Goal: Task Accomplishment & Management: Complete application form

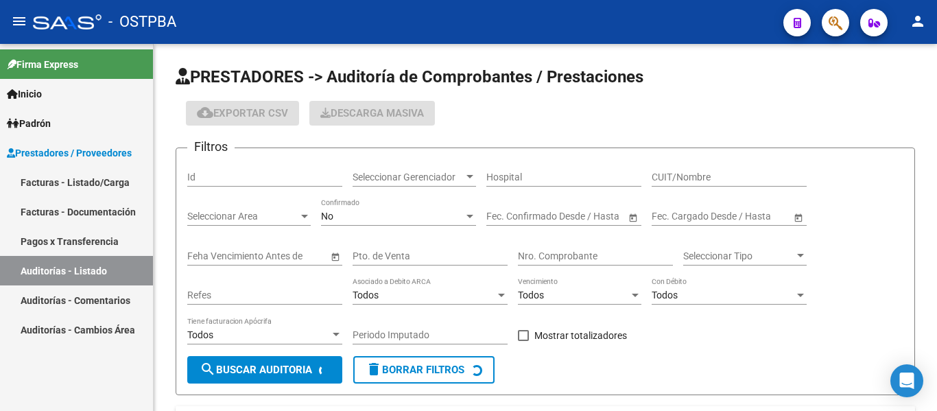
click at [79, 187] on link "Facturas - Listado/Carga" at bounding box center [76, 181] width 153 height 29
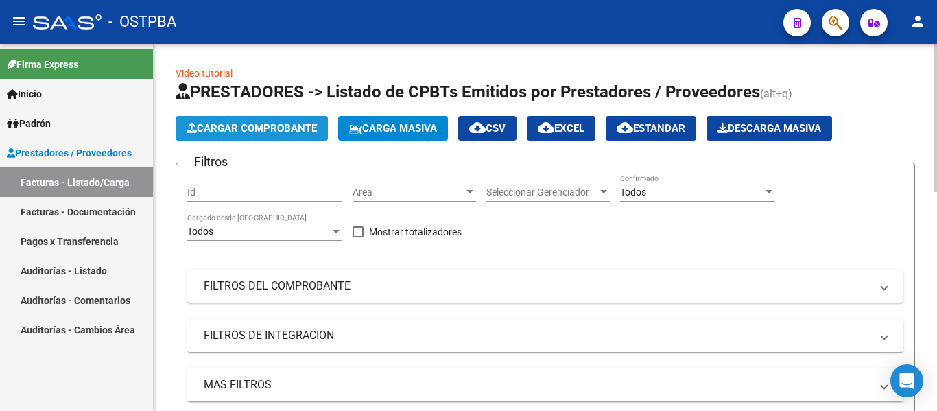
click at [270, 134] on button "Cargar Comprobante" at bounding box center [252, 128] width 152 height 25
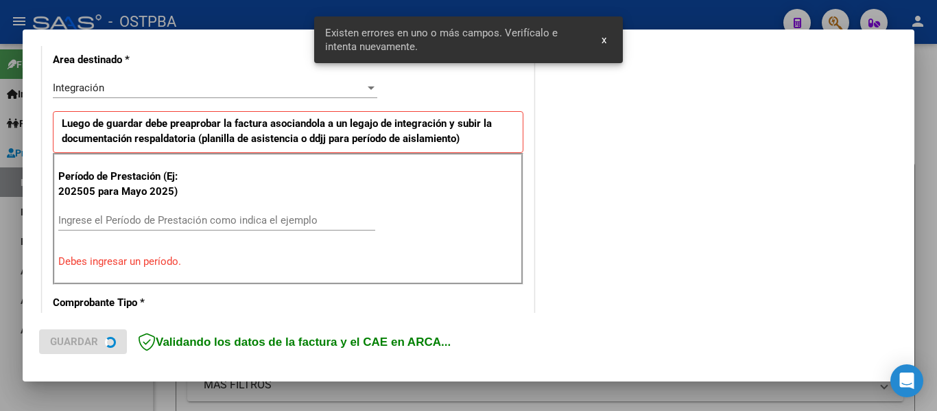
scroll to position [318, 0]
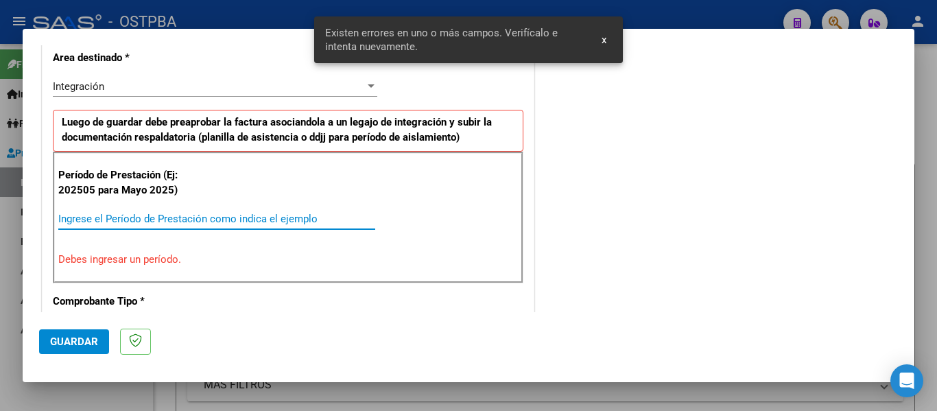
click at [126, 222] on input "Ingrese el Período de Prestación como indica el ejemplo" at bounding box center [216, 219] width 317 height 12
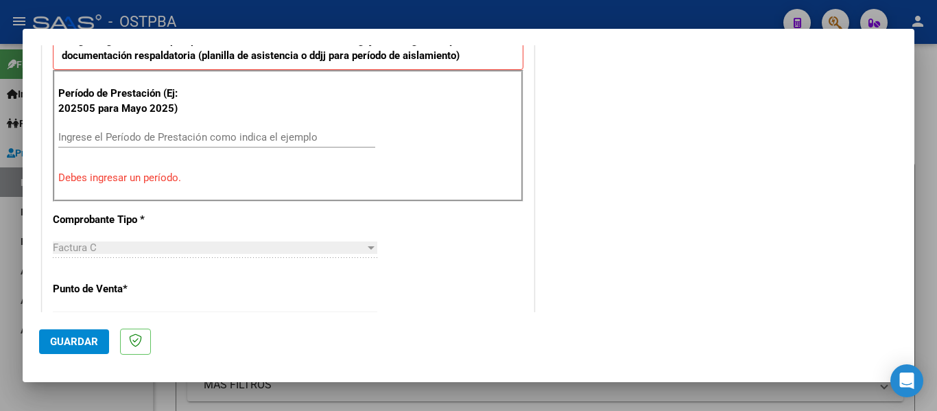
scroll to position [412, 0]
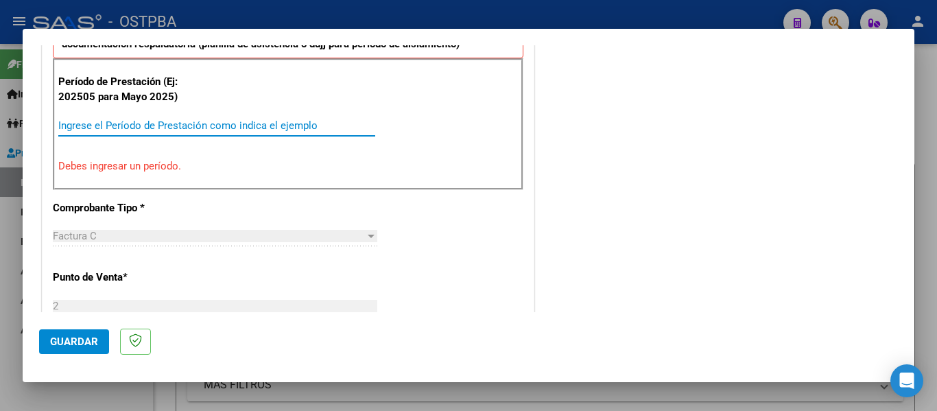
click at [101, 130] on input "Ingrese el Período de Prestación como indica el ejemplo" at bounding box center [216, 125] width 317 height 12
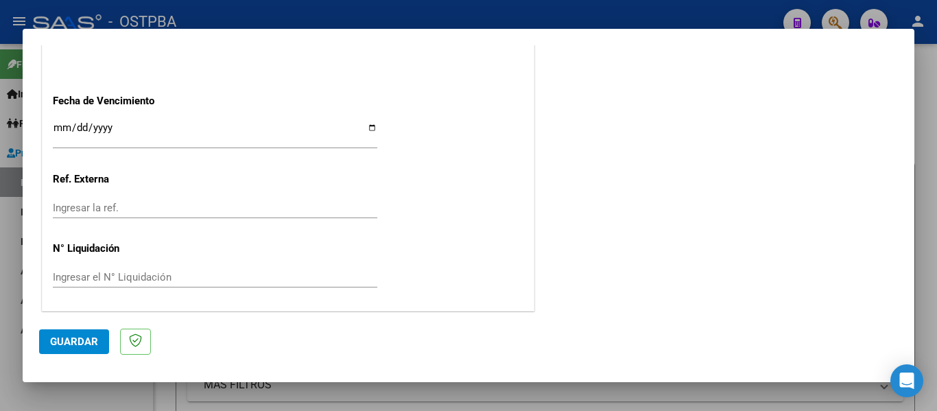
scroll to position [940, 0]
type input "202508"
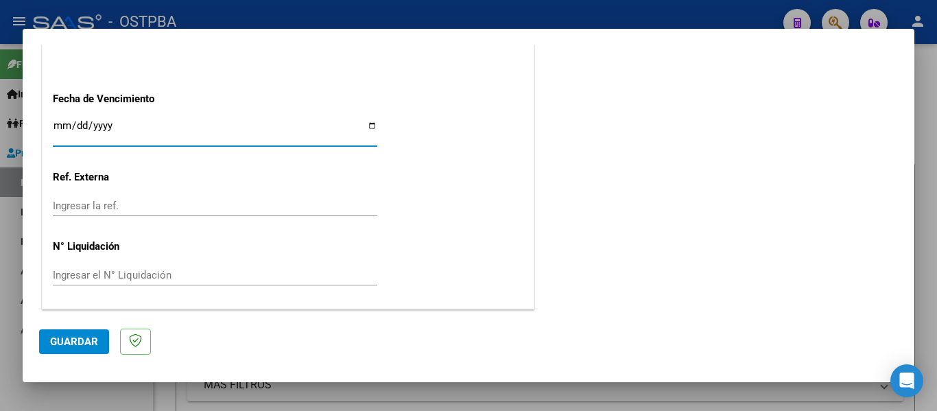
click at [55, 130] on input "Ingresar la fecha" at bounding box center [215, 131] width 324 height 22
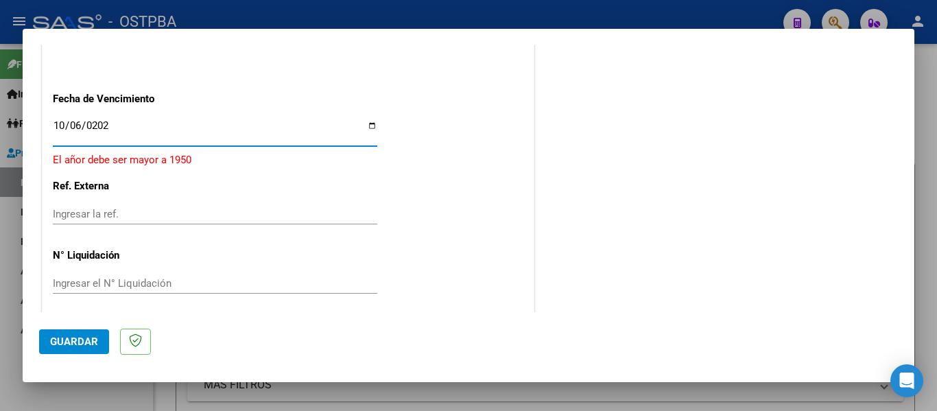
type input "[DATE]"
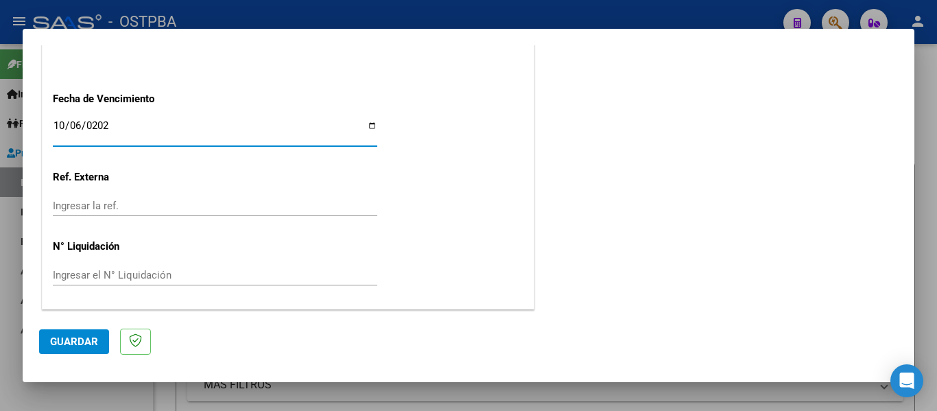
click at [89, 348] on button "Guardar" at bounding box center [74, 341] width 70 height 25
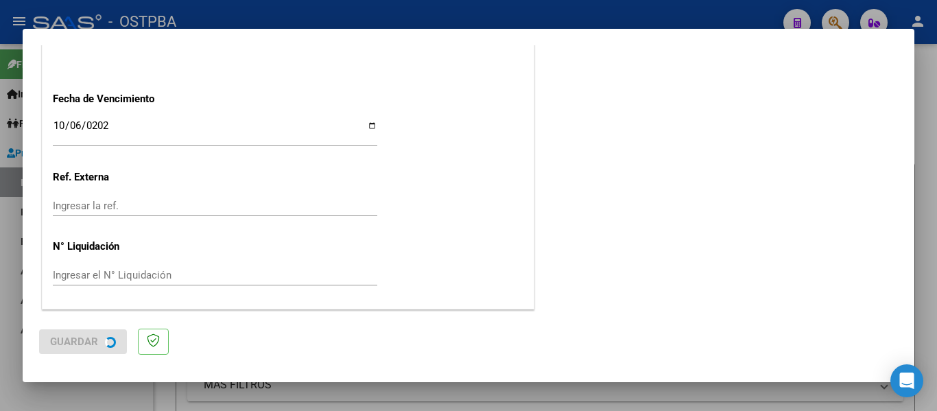
scroll to position [0, 0]
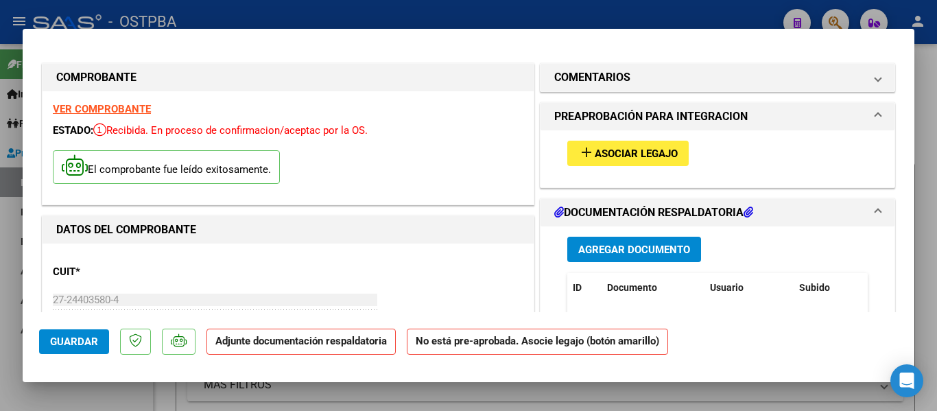
click at [90, 347] on span "Guardar" at bounding box center [74, 341] width 48 height 12
click at [71, 339] on span "Guardar" at bounding box center [74, 341] width 48 height 12
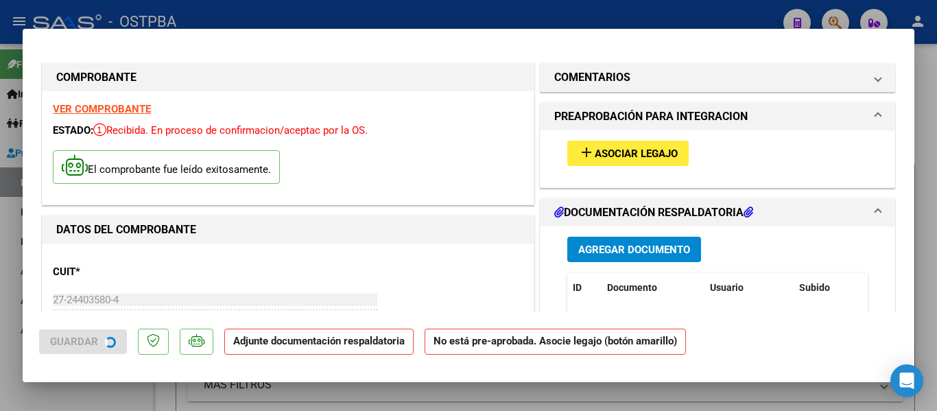
click at [356, 13] on div "COMPROBANTE VER COMPROBANTE ESTADO: Recibida. En proceso de confirmacion/acepta…" at bounding box center [468, 205] width 937 height 411
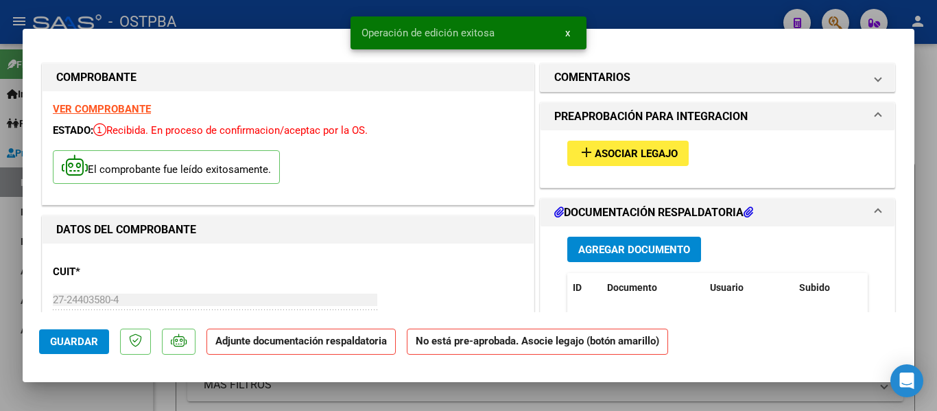
click at [316, 17] on div at bounding box center [468, 205] width 937 height 411
type input "$ 0,00"
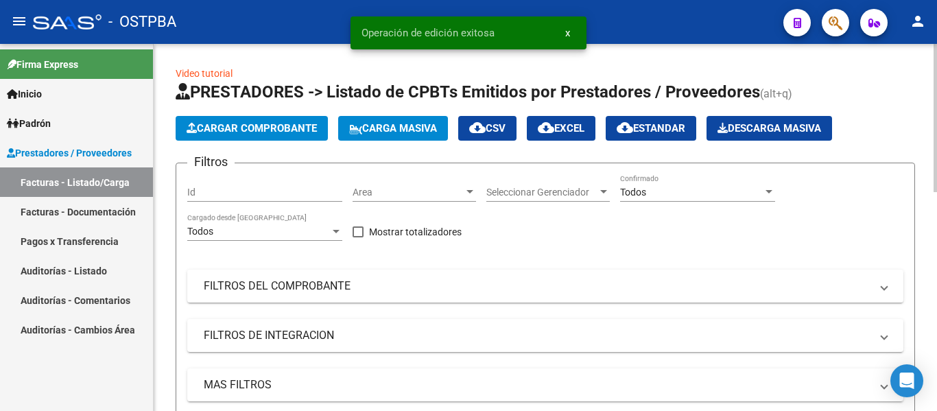
click at [266, 134] on button "Cargar Comprobante" at bounding box center [252, 128] width 152 height 25
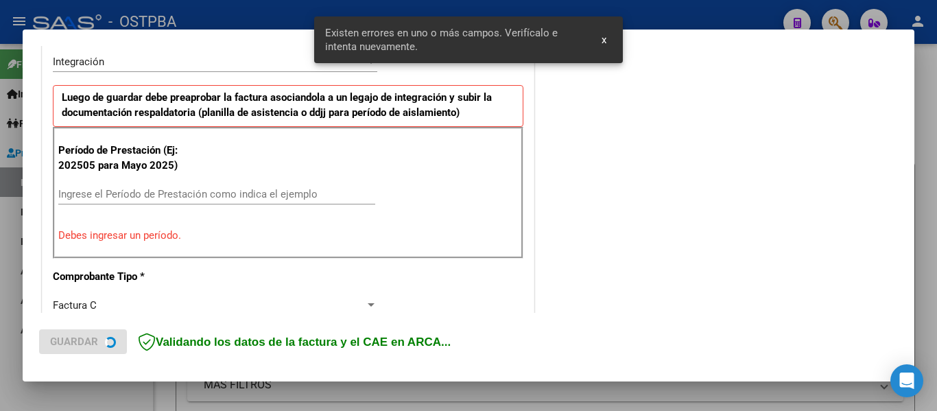
scroll to position [344, 0]
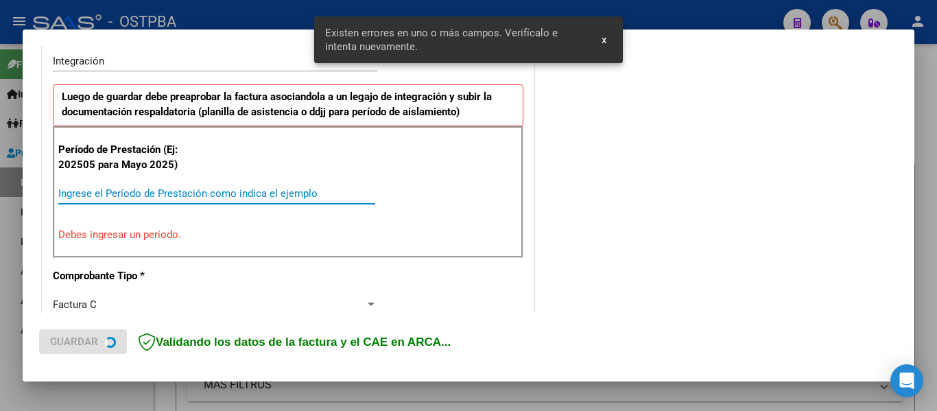
click at [209, 191] on input "Ingrese el Período de Prestación como indica el ejemplo" at bounding box center [216, 193] width 317 height 12
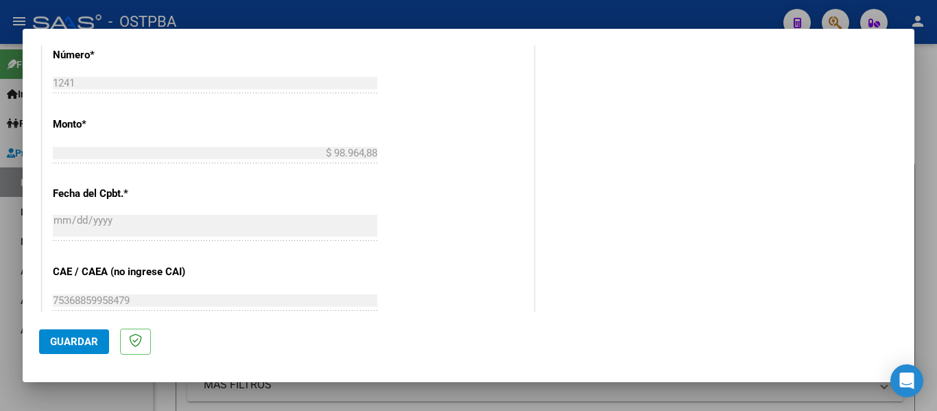
scroll to position [825, 0]
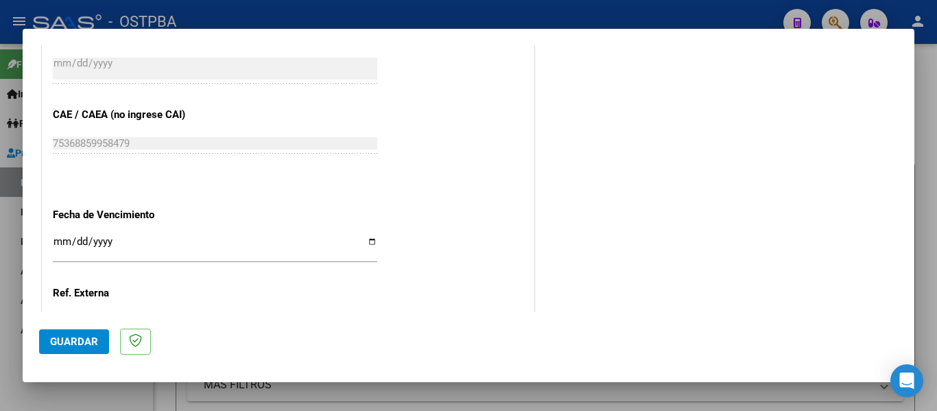
type input "202508"
click at [60, 246] on input "Ingresar la fecha" at bounding box center [215, 247] width 324 height 22
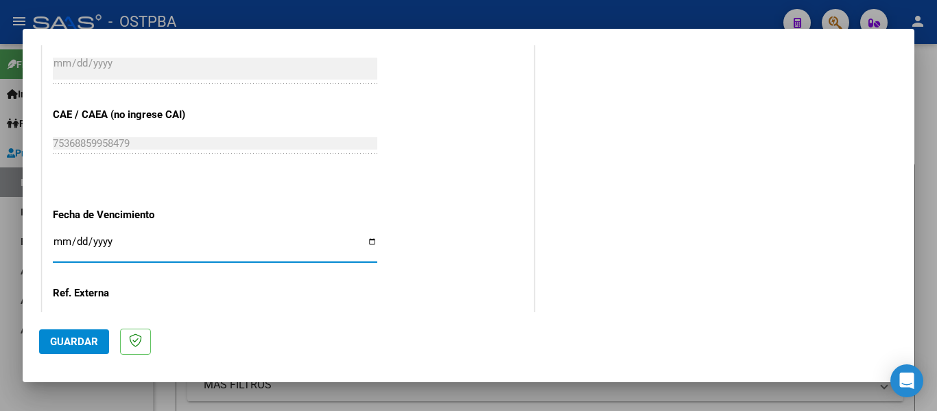
click at [60, 246] on input "Ingresar la fecha" at bounding box center [215, 247] width 324 height 22
type input "[DATE]"
click at [160, 311] on mat-dialog-container "COMPROBANTE VER COMPROBANTE El comprobante fue leído exitosamente. DATOS DEL CO…" at bounding box center [469, 206] width 892 height 354
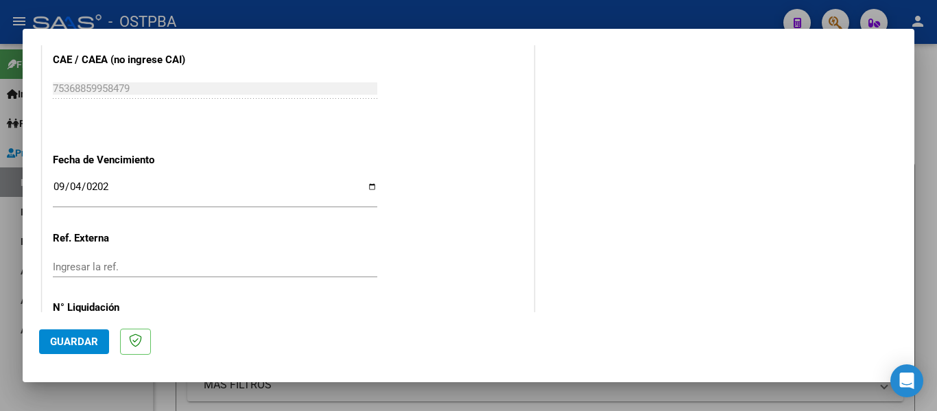
scroll to position [940, 0]
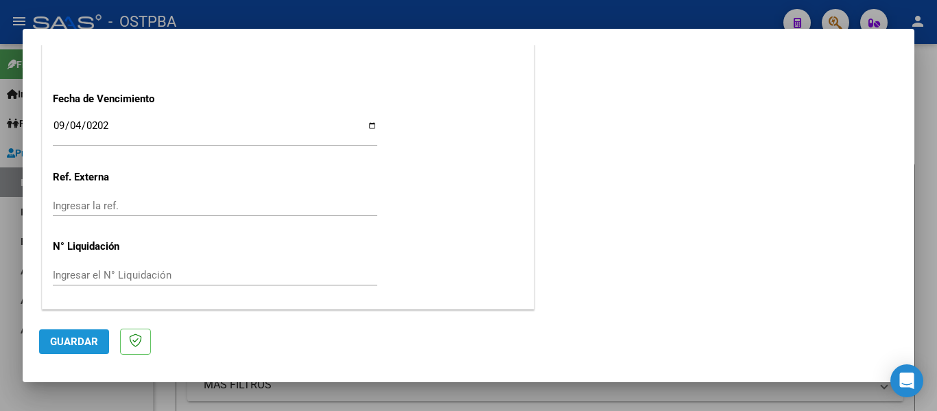
click at [91, 335] on span "Guardar" at bounding box center [74, 341] width 48 height 12
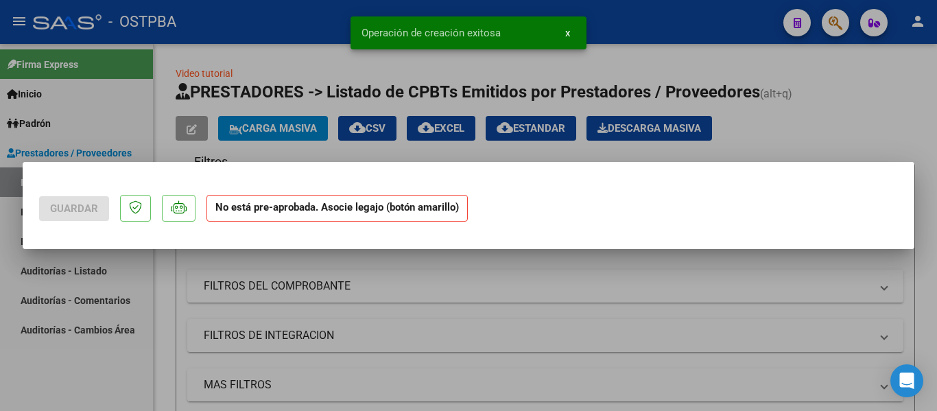
scroll to position [0, 0]
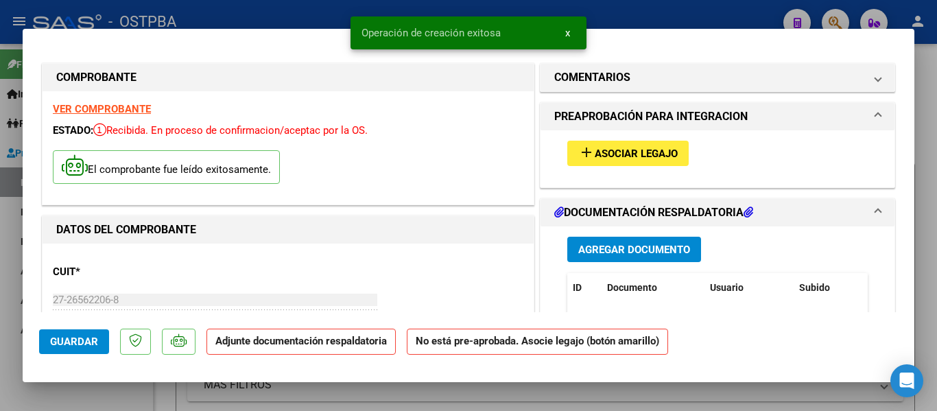
click at [321, 25] on div at bounding box center [468, 205] width 937 height 411
type input "$ 0,00"
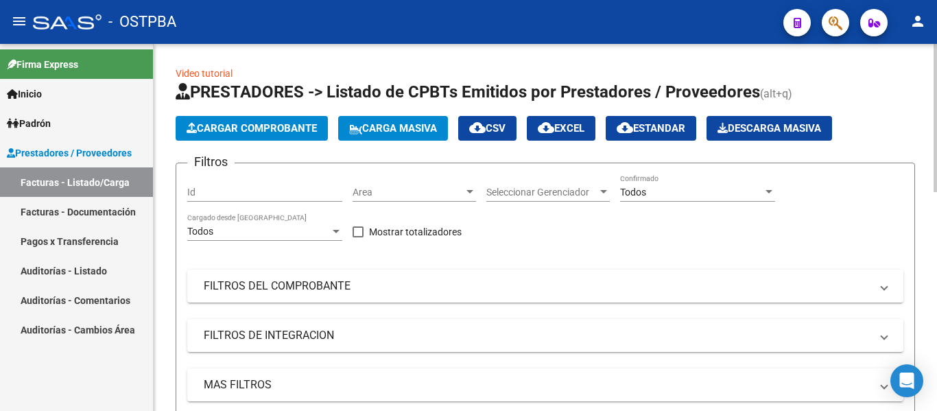
click at [269, 110] on app-list-header "PRESTADORES -> Listado de CPBTs Emitidos por Prestadores / Proveedores (alt+q) …" at bounding box center [546, 268] width 740 height 375
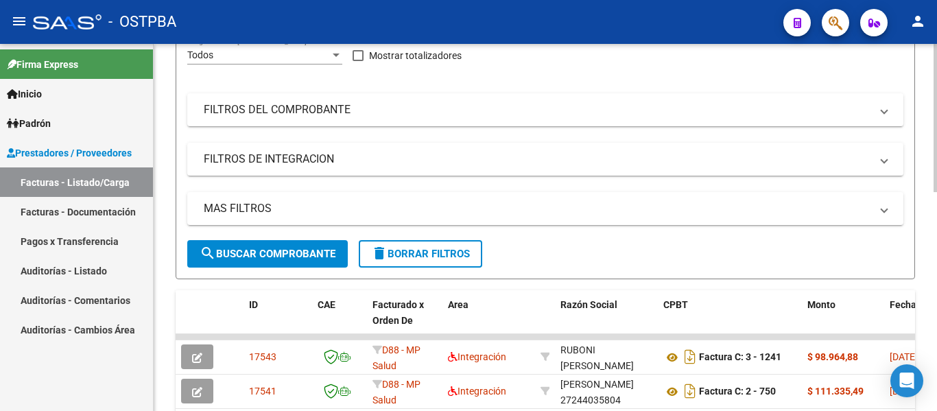
click at [921, 49] on div "Video tutorial PRESTADORES -> Listado de CPBTs Emitidos por Prestadores / Prove…" at bounding box center [547, 317] width 787 height 899
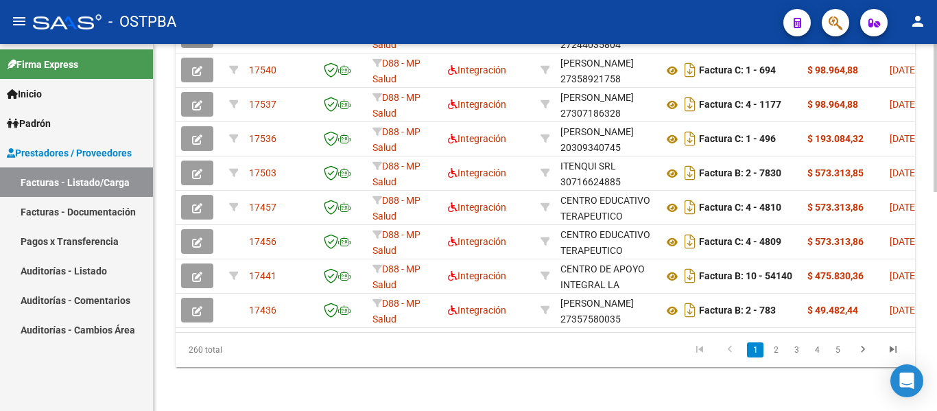
click at [584, 362] on div "260 total 1 2 3 4 5" at bounding box center [546, 350] width 740 height 34
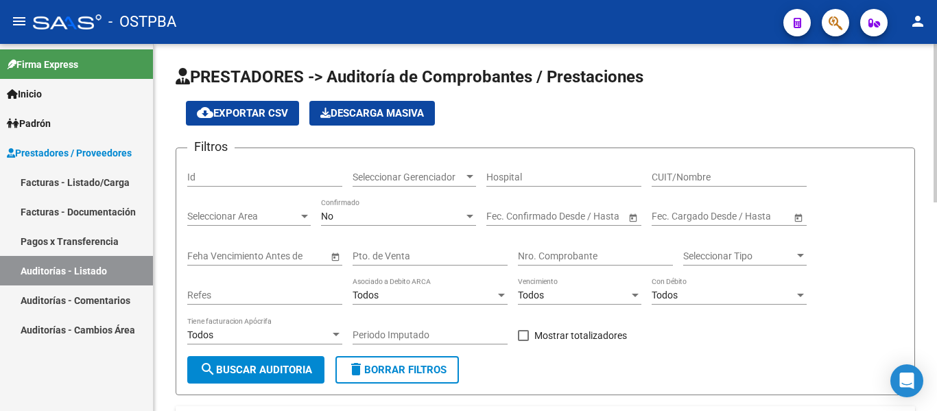
click at [408, 182] on span "Seleccionar Gerenciador" at bounding box center [408, 177] width 111 height 12
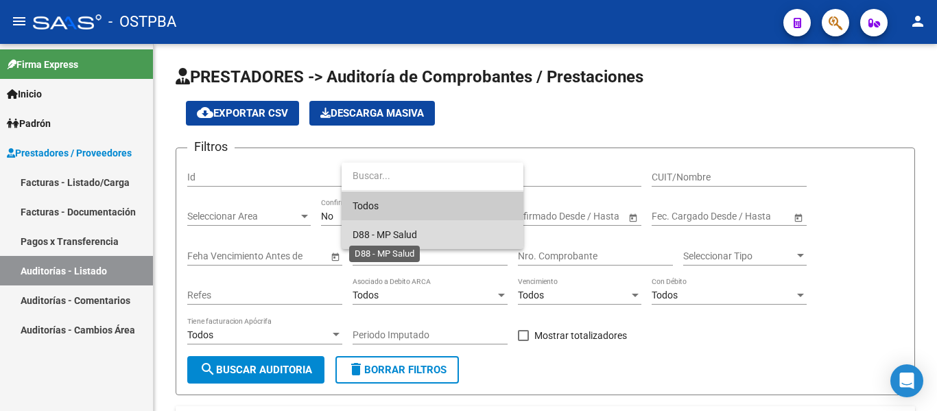
click at [399, 229] on span "D88 - MP Salud" at bounding box center [385, 234] width 64 height 11
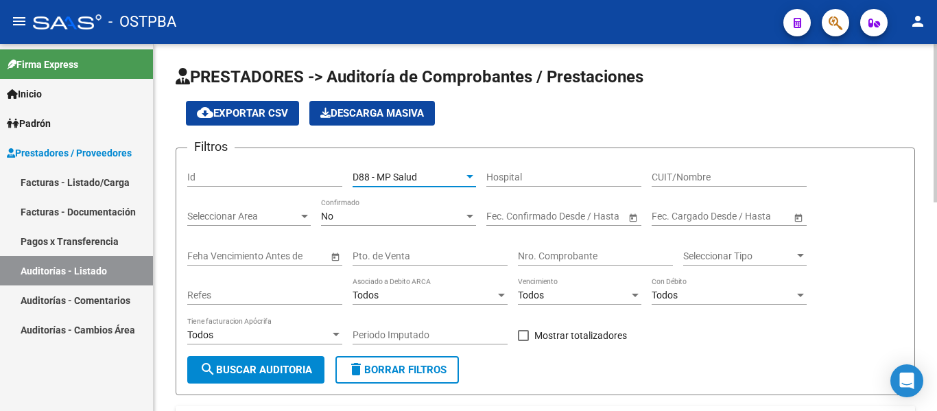
click at [379, 222] on div "No Confirmado" at bounding box center [398, 211] width 155 height 27
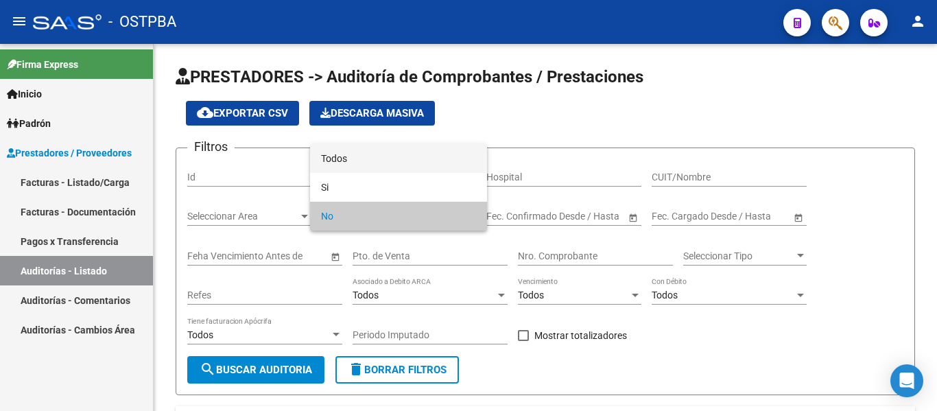
click at [372, 171] on span "Todos" at bounding box center [398, 158] width 155 height 29
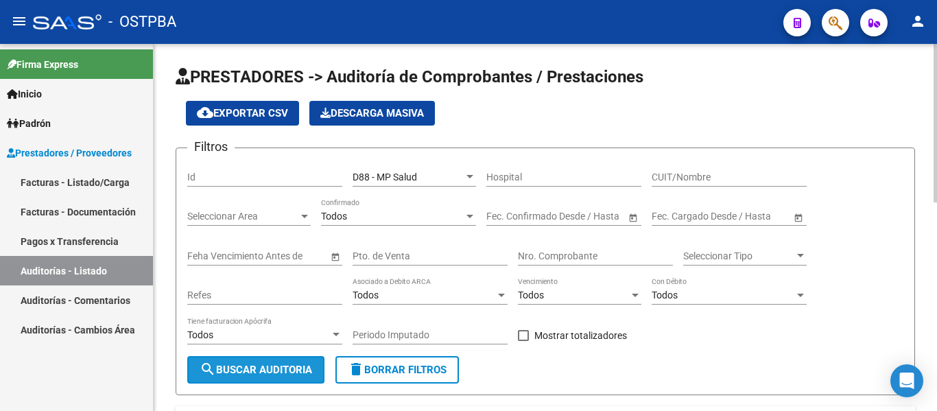
click at [272, 362] on button "search Buscar Auditoria" at bounding box center [255, 369] width 137 height 27
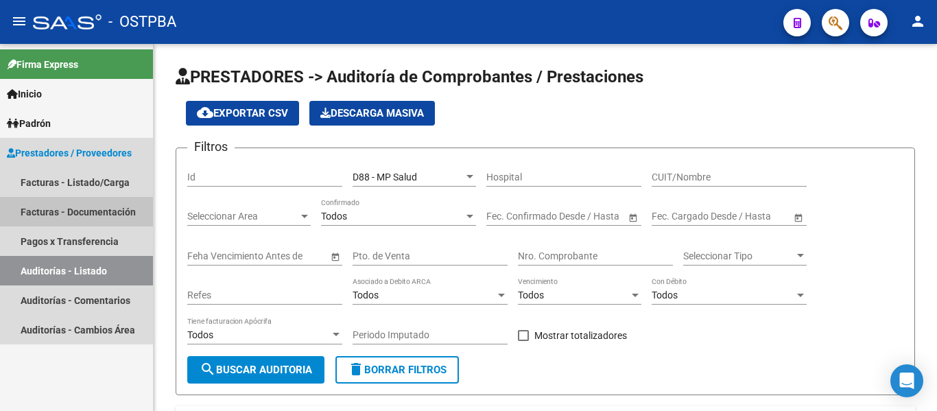
click at [54, 209] on link "Facturas - Documentación" at bounding box center [76, 211] width 153 height 29
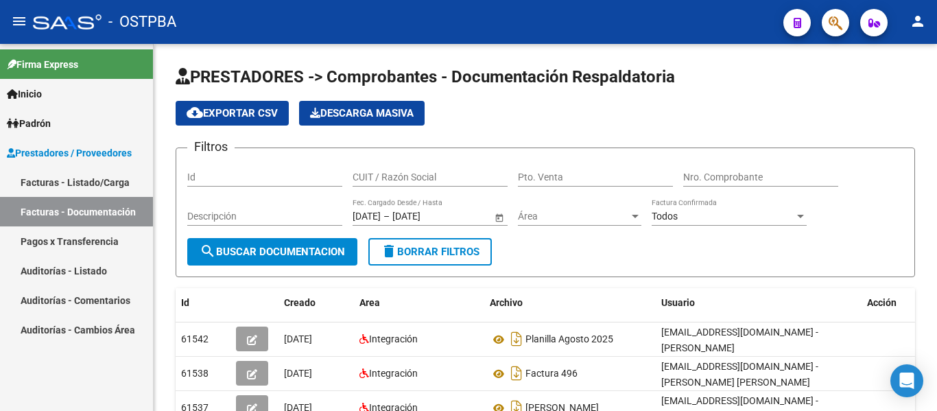
click at [84, 230] on link "Pagos x Transferencia" at bounding box center [76, 240] width 153 height 29
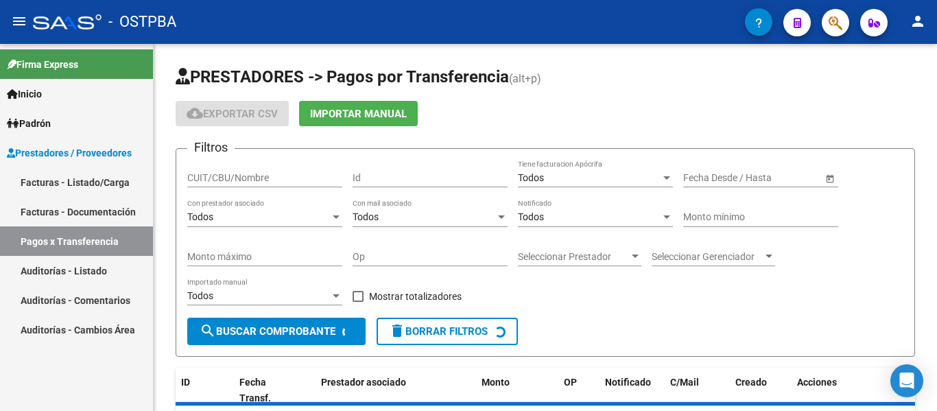
click at [87, 185] on link "Facturas - Listado/Carga" at bounding box center [76, 181] width 153 height 29
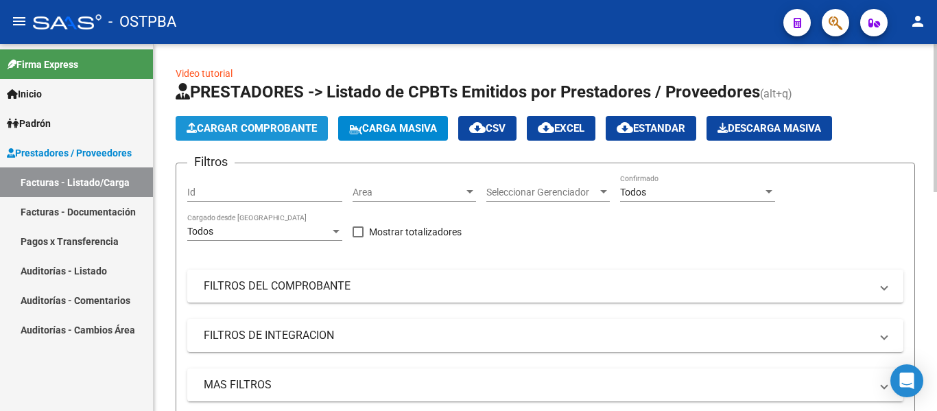
click at [261, 131] on span "Cargar Comprobante" at bounding box center [252, 128] width 130 height 12
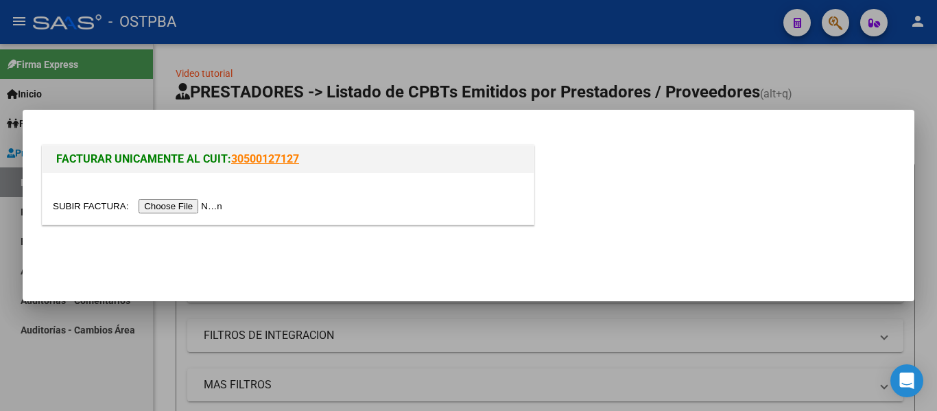
click at [381, 58] on div at bounding box center [468, 205] width 937 height 411
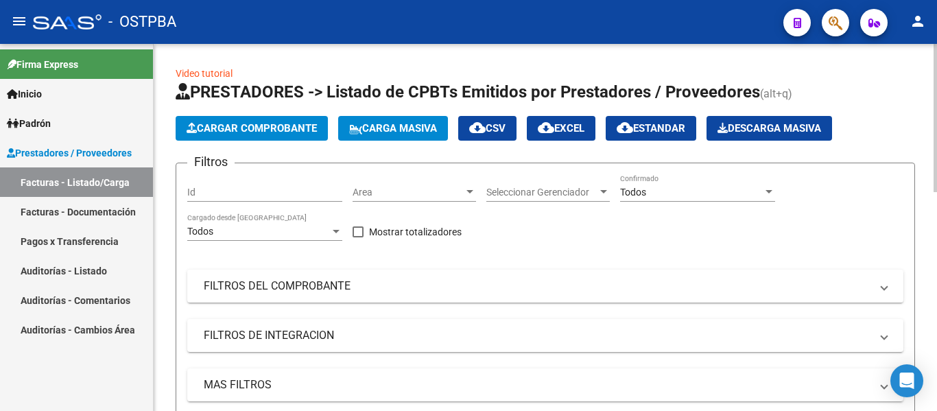
click at [294, 125] on span "Cargar Comprobante" at bounding box center [252, 128] width 130 height 12
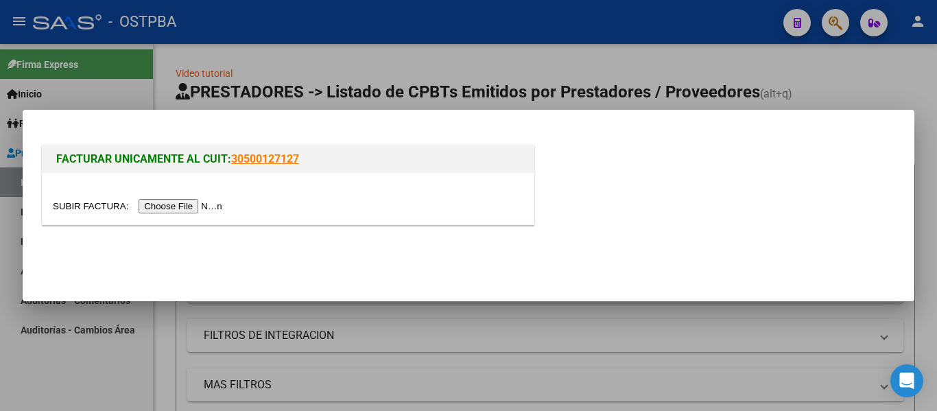
click at [316, 73] on div at bounding box center [468, 205] width 937 height 411
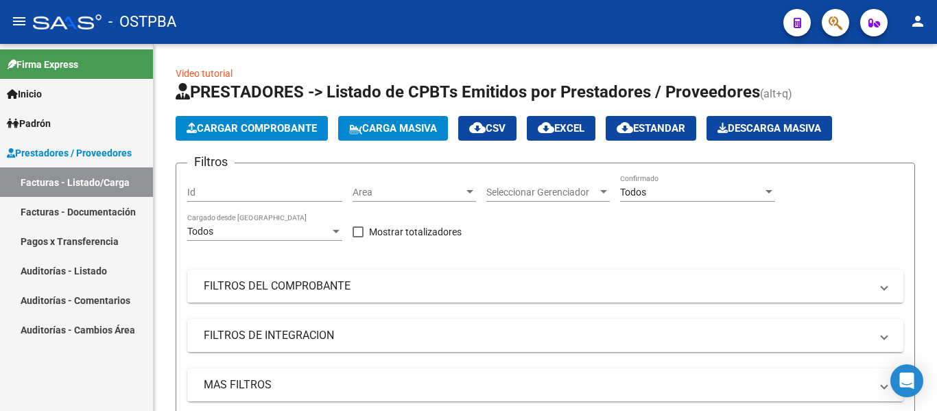
click at [123, 212] on link "Facturas - Documentación" at bounding box center [76, 211] width 153 height 29
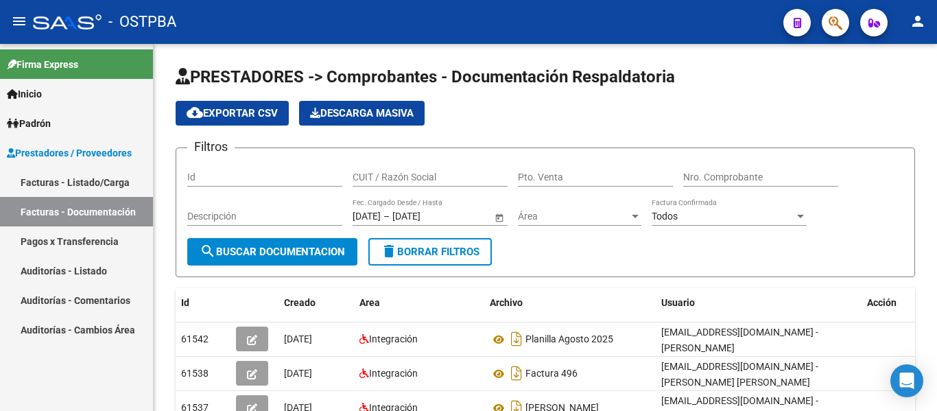
click at [112, 187] on link "Facturas - Listado/Carga" at bounding box center [76, 181] width 153 height 29
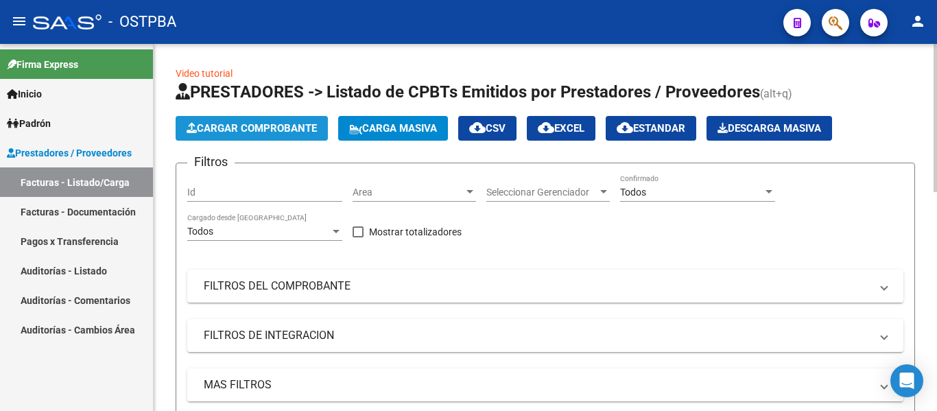
click at [272, 125] on span "Cargar Comprobante" at bounding box center [252, 128] width 130 height 12
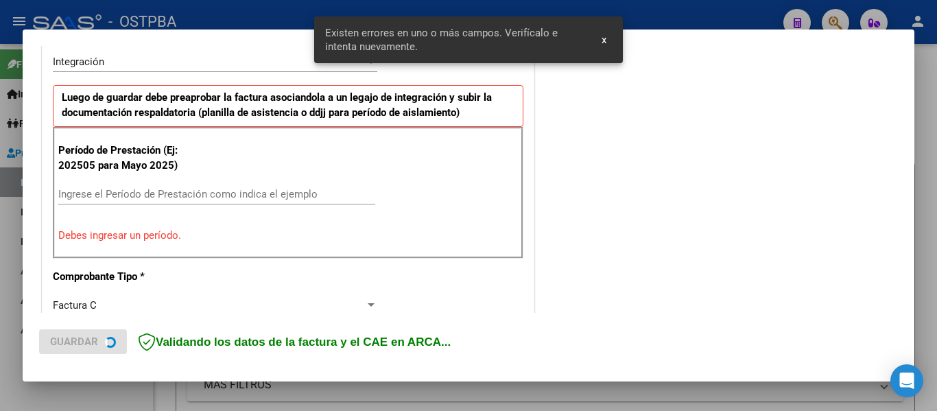
scroll to position [344, 0]
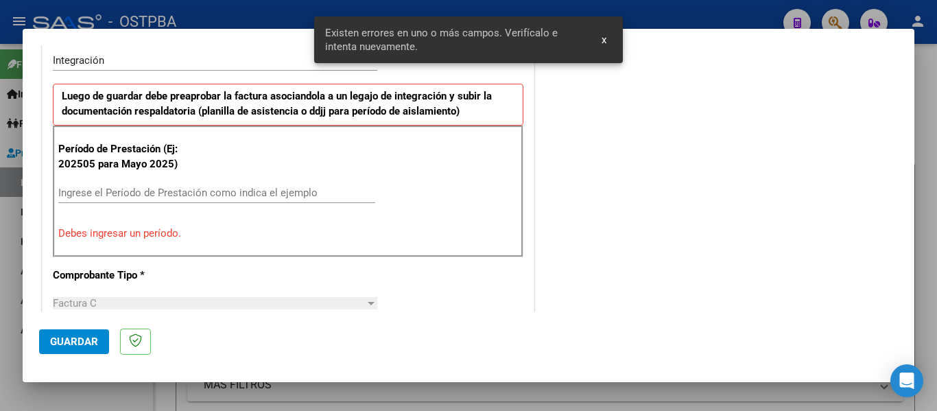
click at [116, 193] on input "Ingrese el Período de Prestación como indica el ejemplo" at bounding box center [216, 193] width 317 height 12
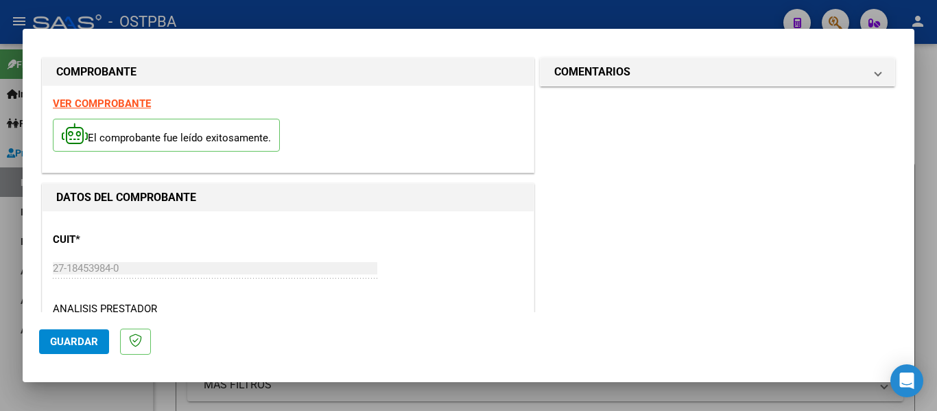
scroll to position [1, 0]
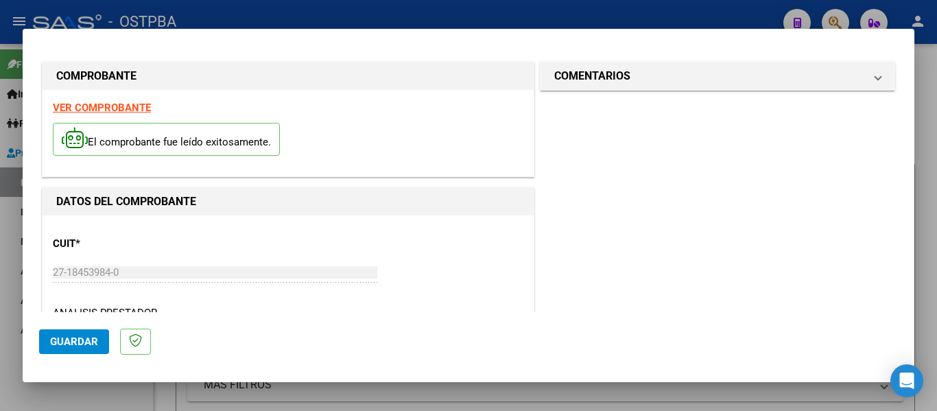
type input "202508"
click at [110, 117] on div "El comprobante fue leído exitosamente." at bounding box center [288, 141] width 471 height 51
click at [112, 113] on strong "VER COMPROBANTE" at bounding box center [102, 108] width 98 height 12
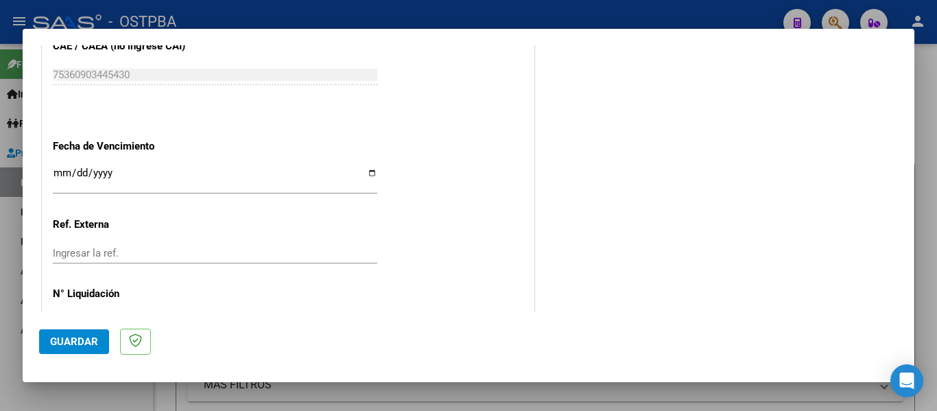
scroll to position [940, 0]
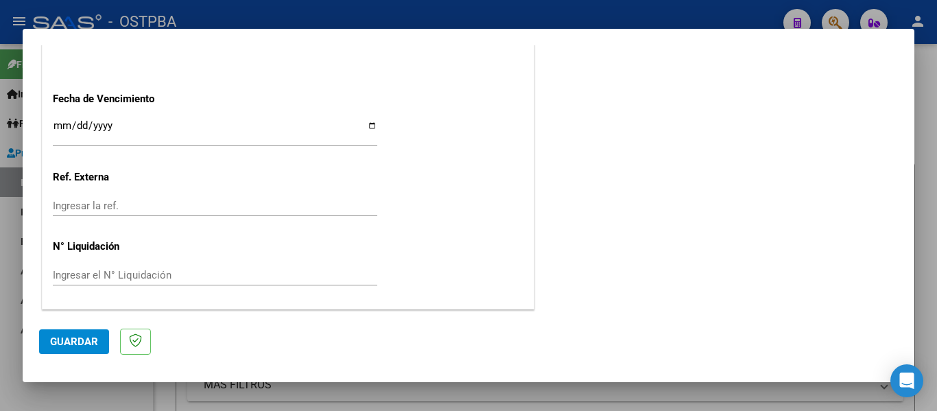
click at [59, 123] on input "Ingresar la fecha" at bounding box center [215, 131] width 324 height 22
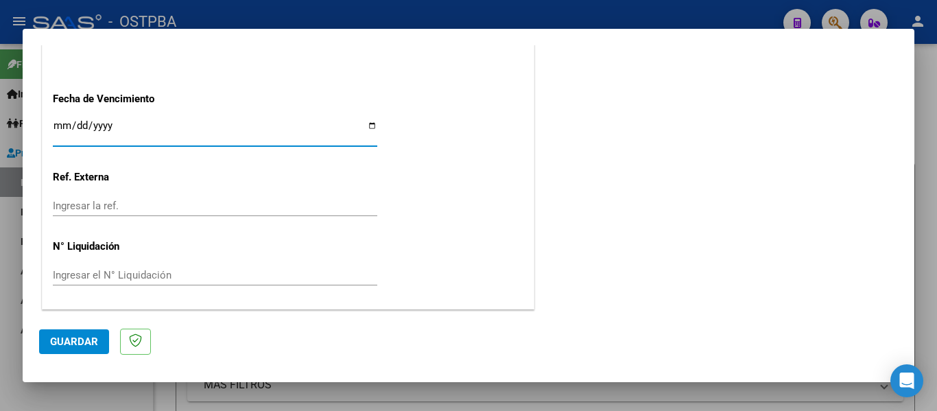
click at [59, 123] on input "Ingresar la fecha" at bounding box center [215, 131] width 324 height 22
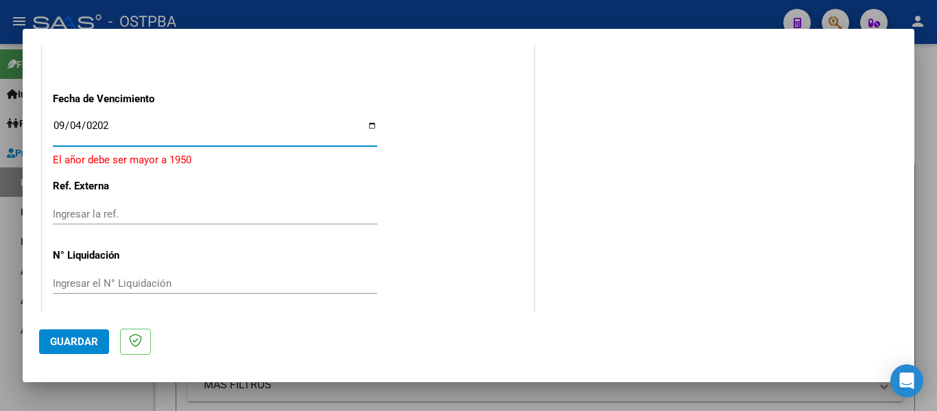
type input "[DATE]"
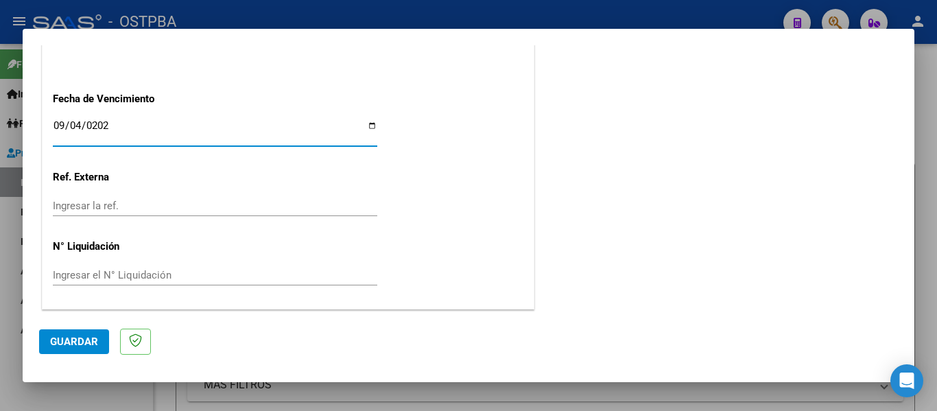
click at [75, 353] on button "Guardar" at bounding box center [74, 341] width 70 height 25
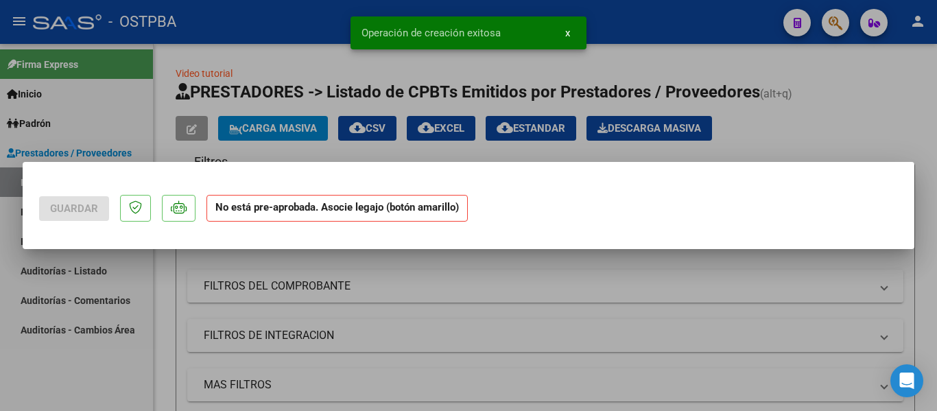
scroll to position [0, 0]
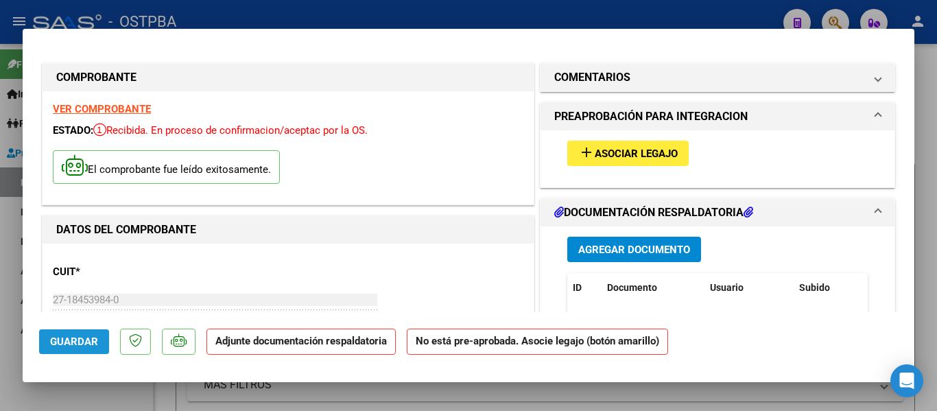
click at [56, 347] on span "Guardar" at bounding box center [74, 341] width 48 height 12
click at [91, 338] on span "Guardar" at bounding box center [74, 341] width 48 height 12
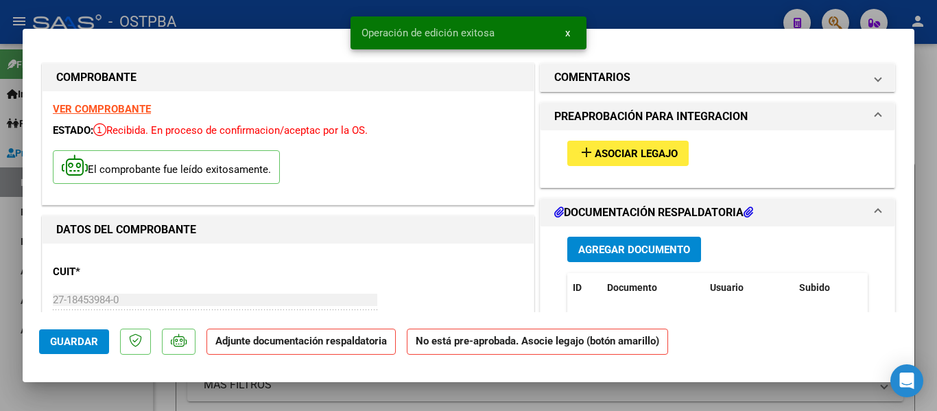
click at [285, 10] on div at bounding box center [468, 205] width 937 height 411
type input "$ 0,00"
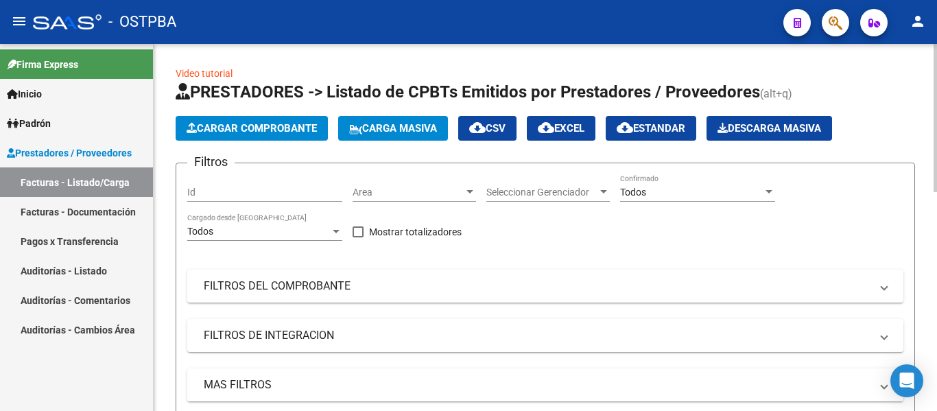
click at [248, 130] on span "Cargar Comprobante" at bounding box center [252, 128] width 130 height 12
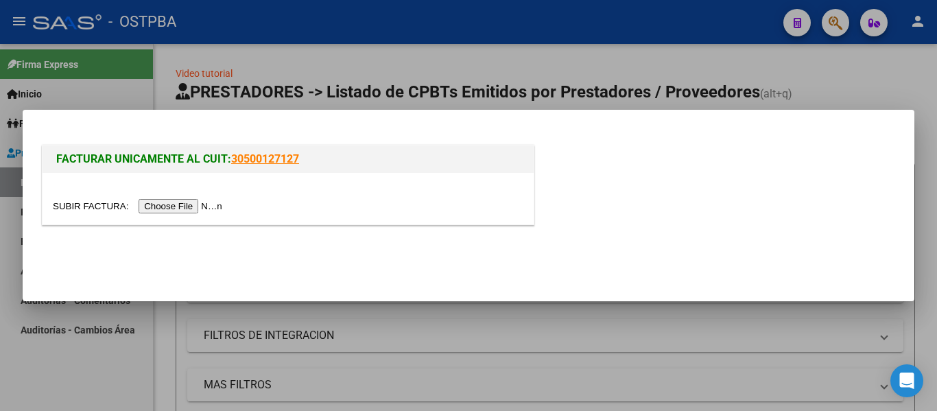
click at [192, 209] on input "file" at bounding box center [140, 206] width 174 height 14
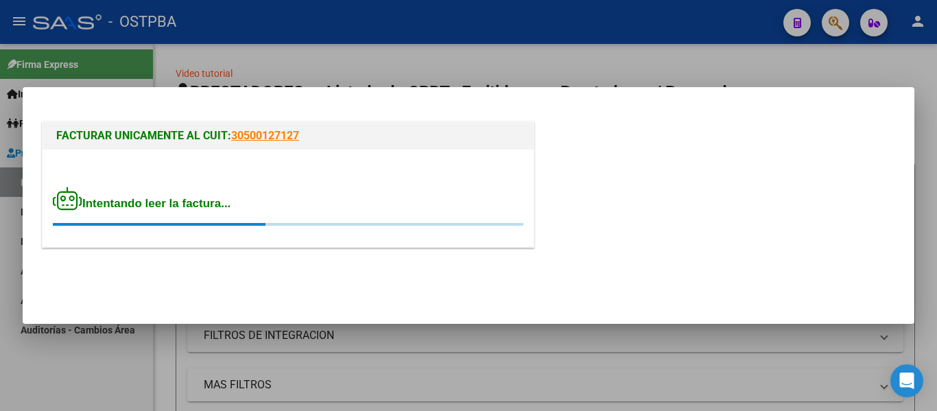
click at [206, 210] on div "Intentando leer la factura..." at bounding box center [288, 207] width 471 height 40
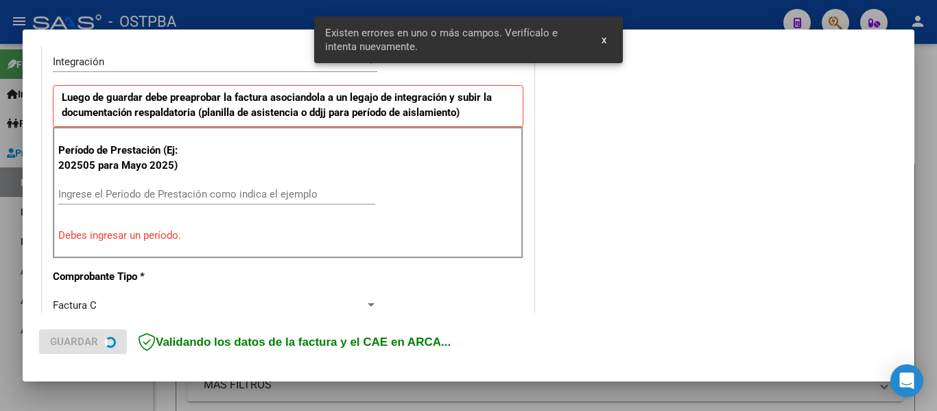
scroll to position [344, 0]
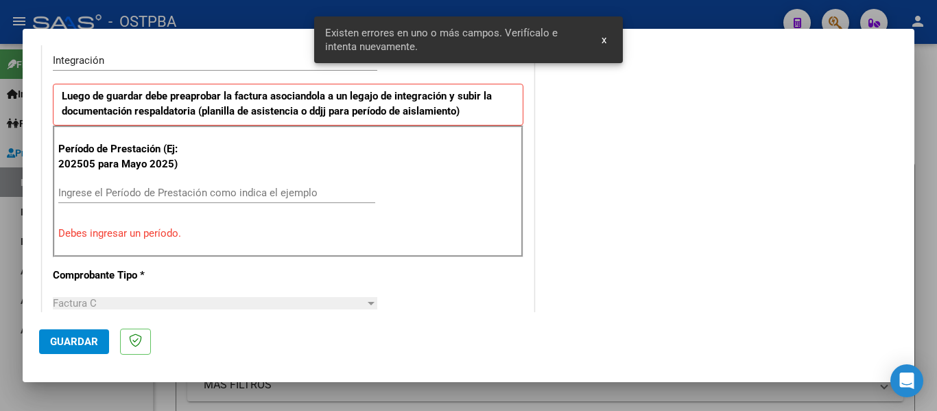
click at [106, 199] on div "Ingrese el Período de Prestación como indica el ejemplo" at bounding box center [216, 192] width 317 height 21
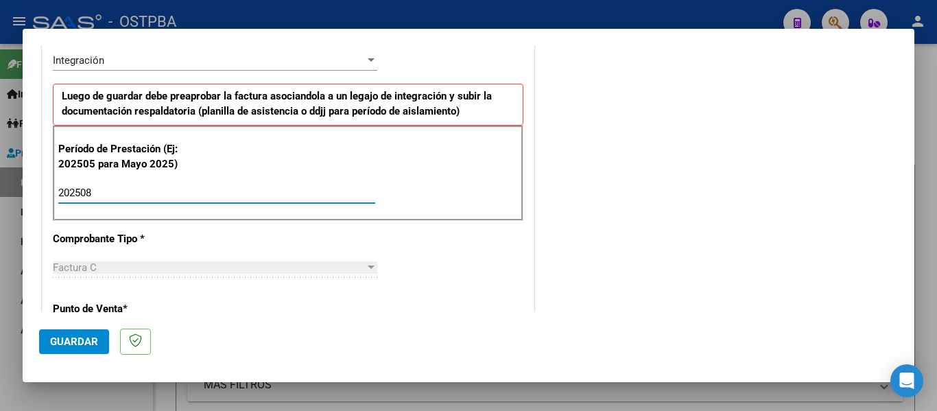
type input "202508"
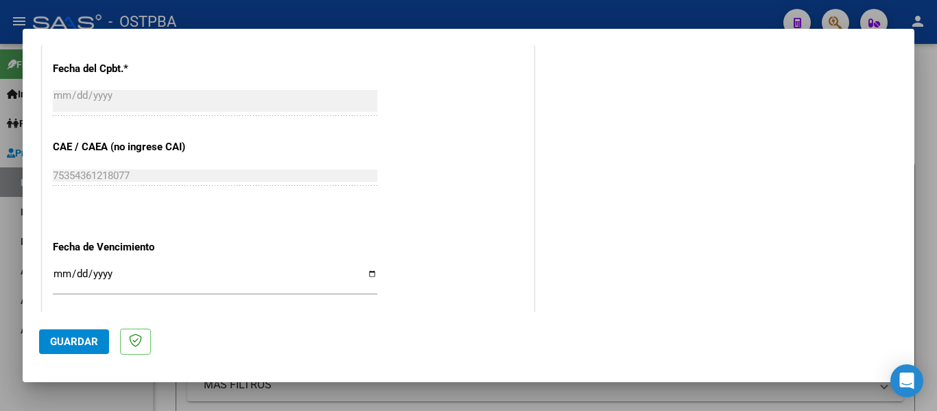
scroll to position [825, 0]
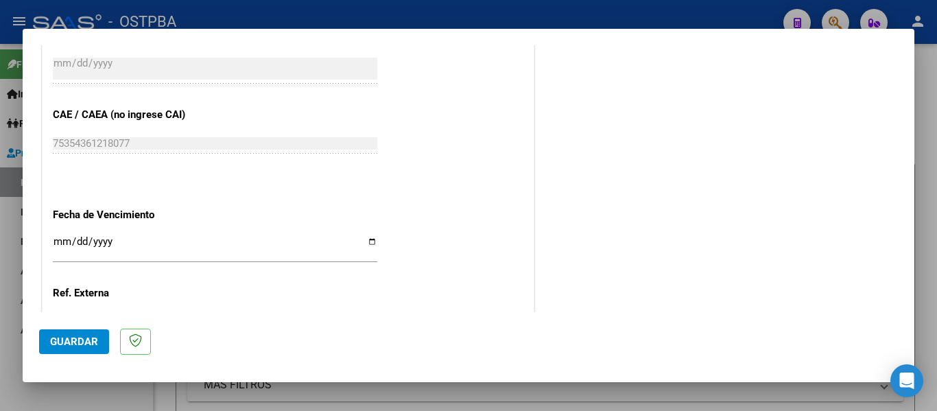
click at [62, 244] on input "Ingresar la fecha" at bounding box center [215, 247] width 324 height 22
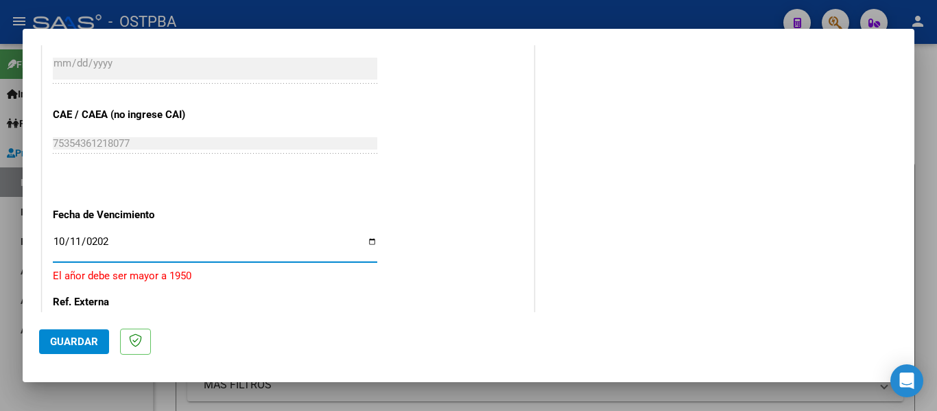
type input "2025-10-11"
click at [64, 242] on input "2025-10-11" at bounding box center [215, 247] width 324 height 22
type input "2025-10-01"
click at [64, 340] on span "Guardar" at bounding box center [74, 341] width 48 height 12
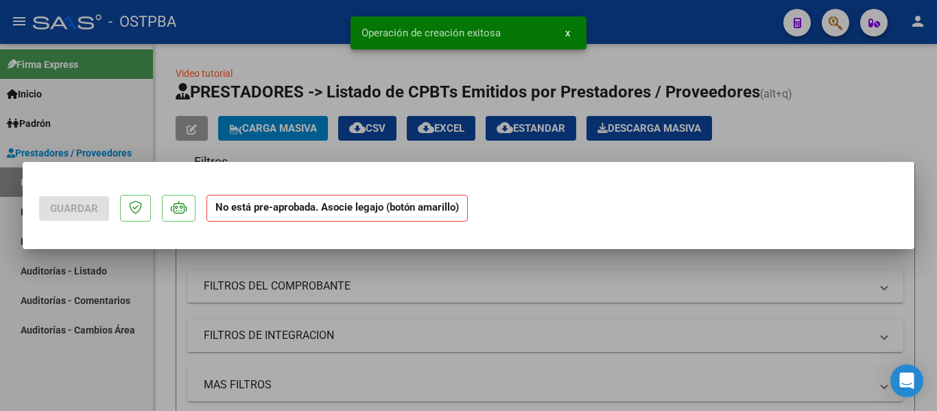
scroll to position [0, 0]
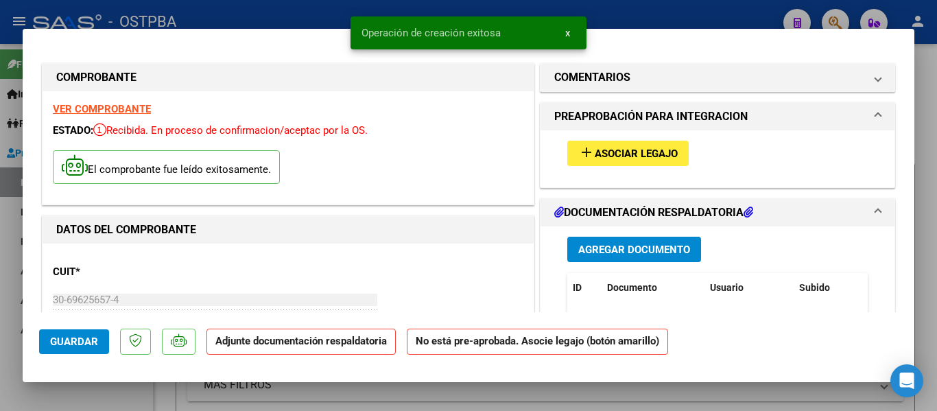
click at [85, 336] on span "Guardar" at bounding box center [74, 341] width 48 height 12
click at [273, 21] on div at bounding box center [468, 205] width 937 height 411
type input "$ 0,00"
